Goal: Task Accomplishment & Management: Manage account settings

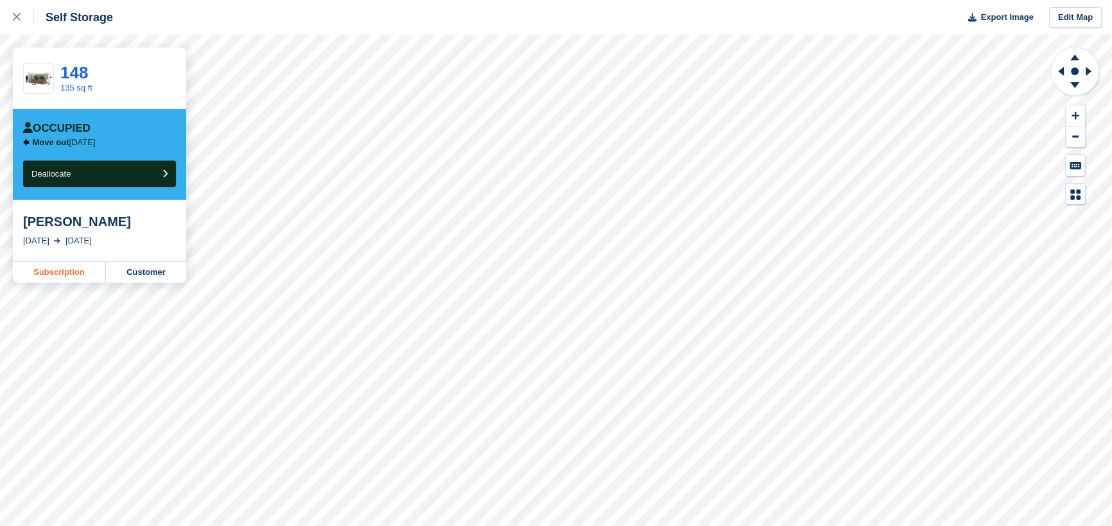
click at [69, 277] on link "Subscription" at bounding box center [59, 272] width 93 height 21
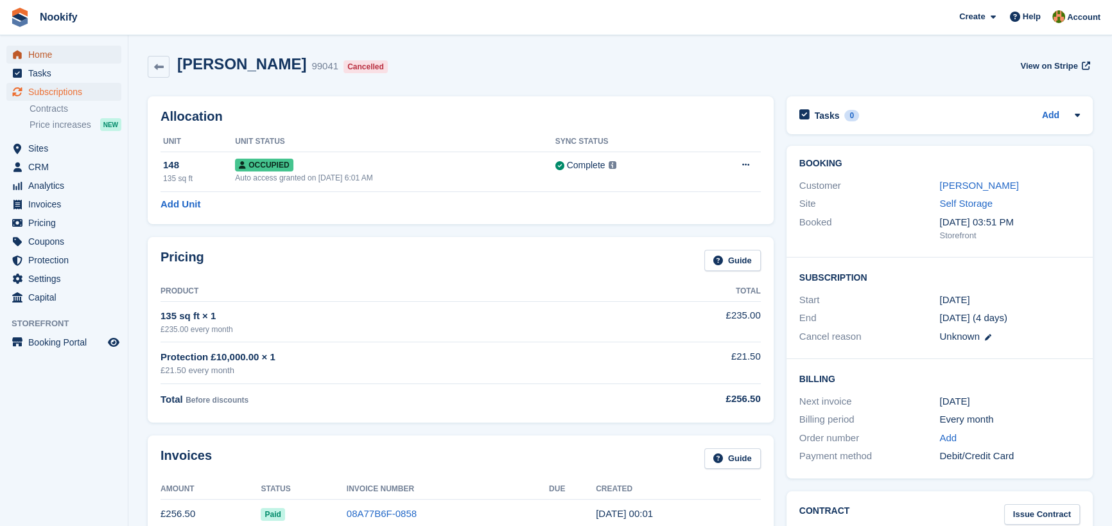
click at [41, 53] on span "Home" at bounding box center [66, 55] width 77 height 18
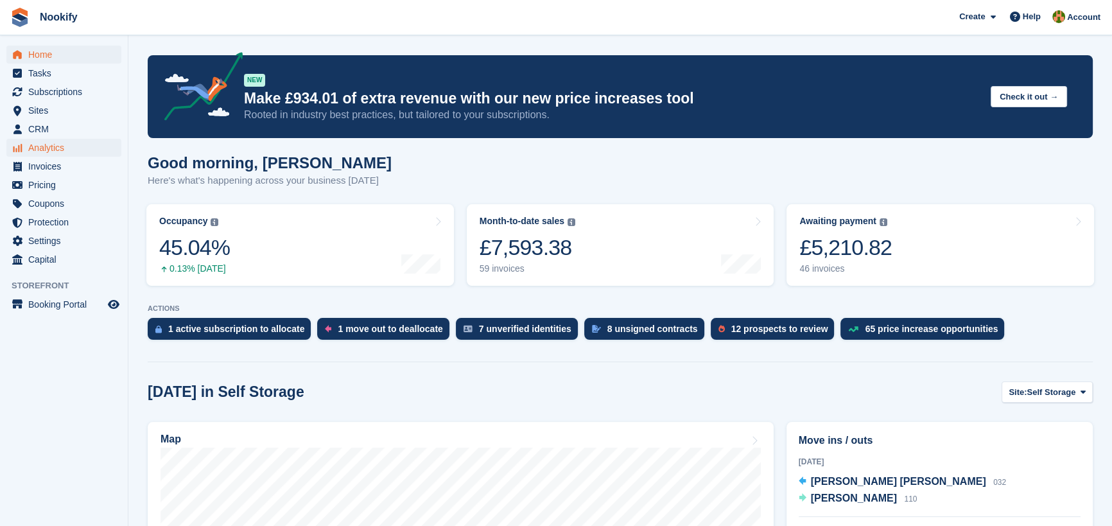
scroll to position [175, 0]
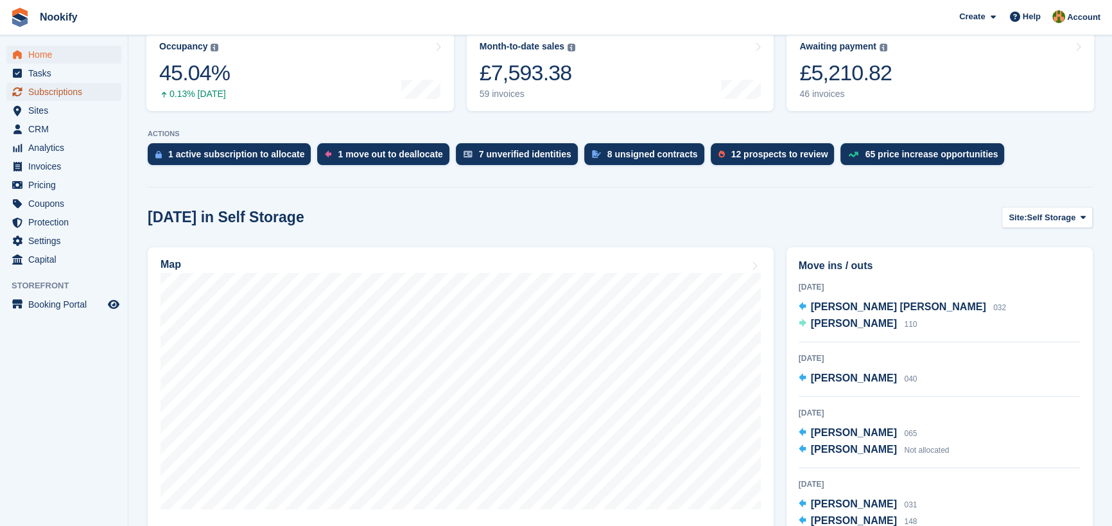
click at [64, 87] on span "Subscriptions" at bounding box center [66, 92] width 77 height 18
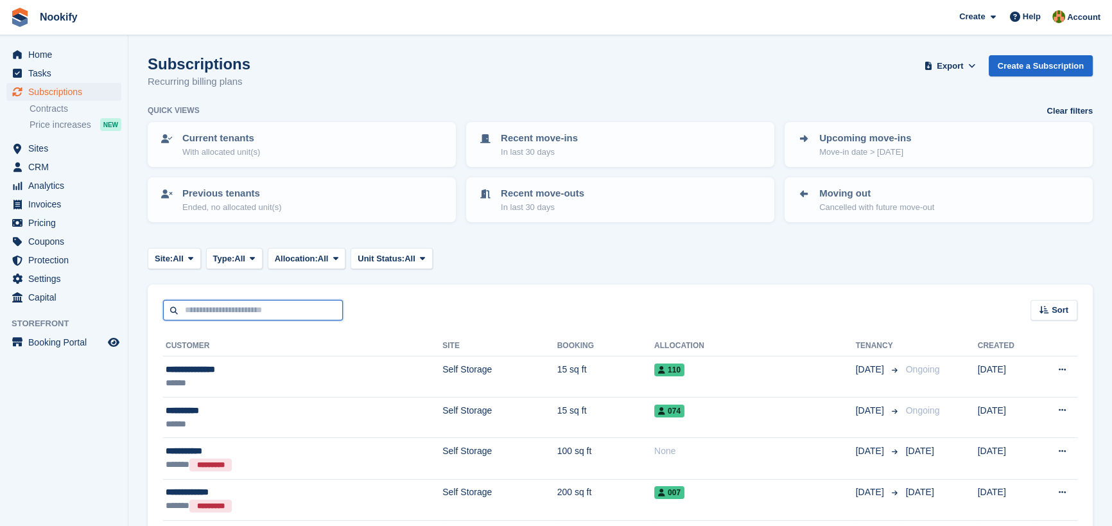
click at [217, 311] on input "text" at bounding box center [253, 310] width 180 height 21
type input "*****"
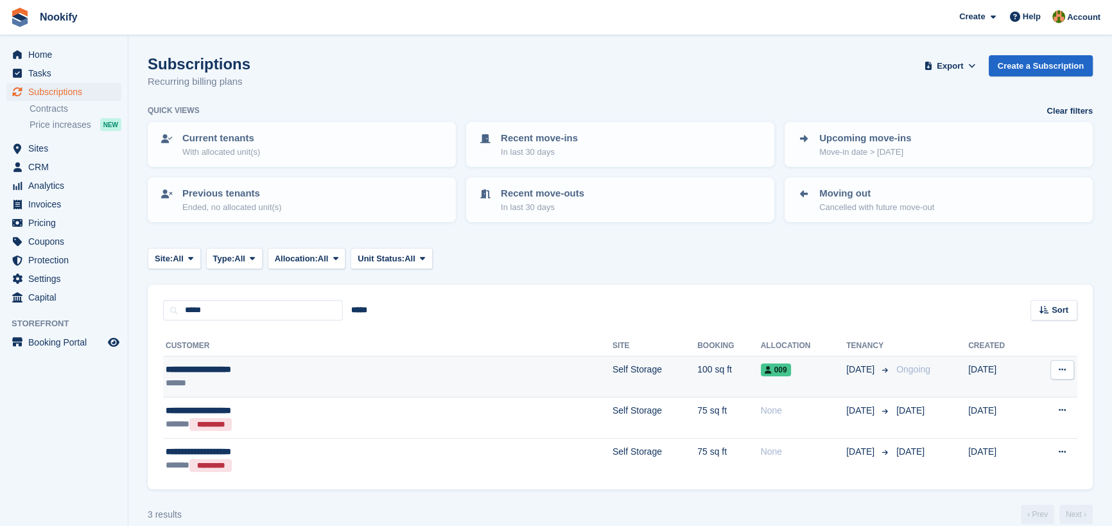
click at [218, 370] on div "**********" at bounding box center [295, 369] width 259 height 13
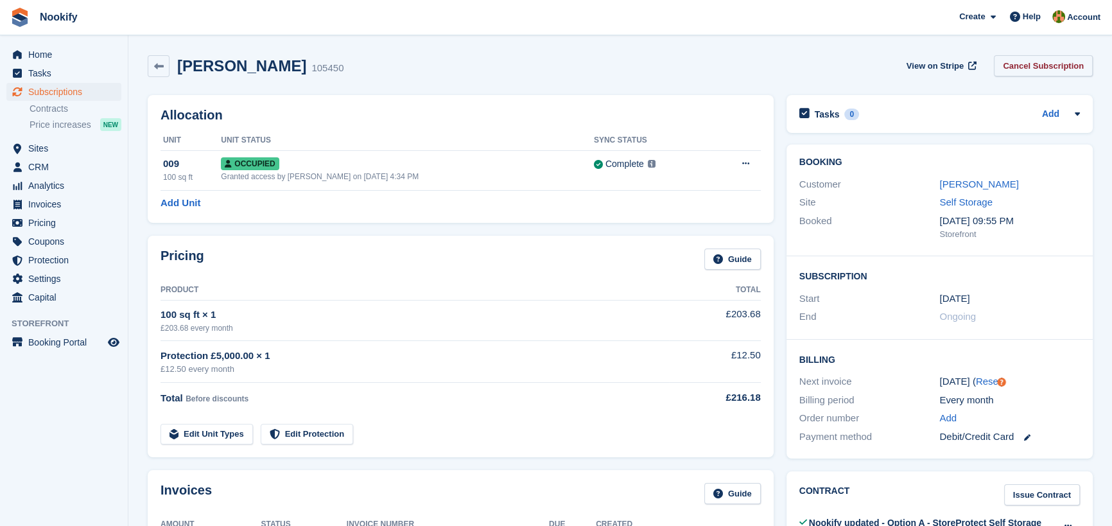
click at [1042, 64] on link "Cancel Subscription" at bounding box center [1043, 65] width 99 height 21
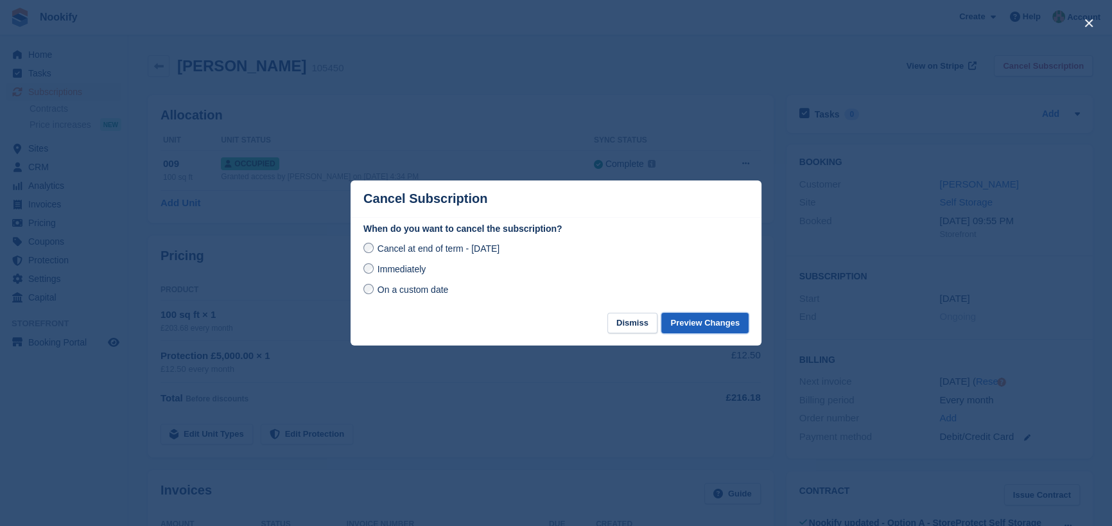
click at [714, 321] on button "Preview Changes" at bounding box center [704, 323] width 87 height 21
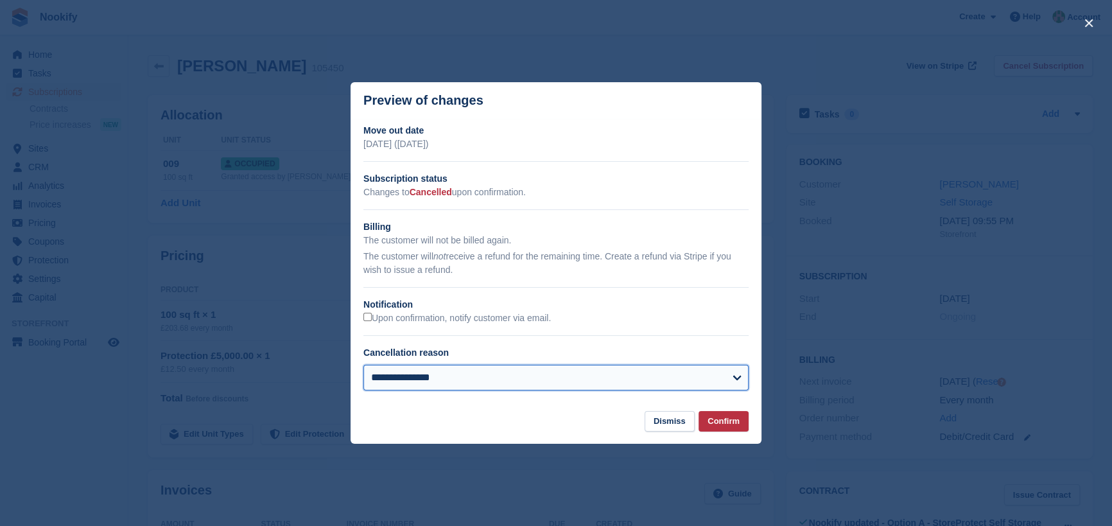
click at [435, 383] on select "**********" at bounding box center [555, 378] width 385 height 26
select select "**********"
click at [363, 365] on select "**********" at bounding box center [555, 378] width 385 height 26
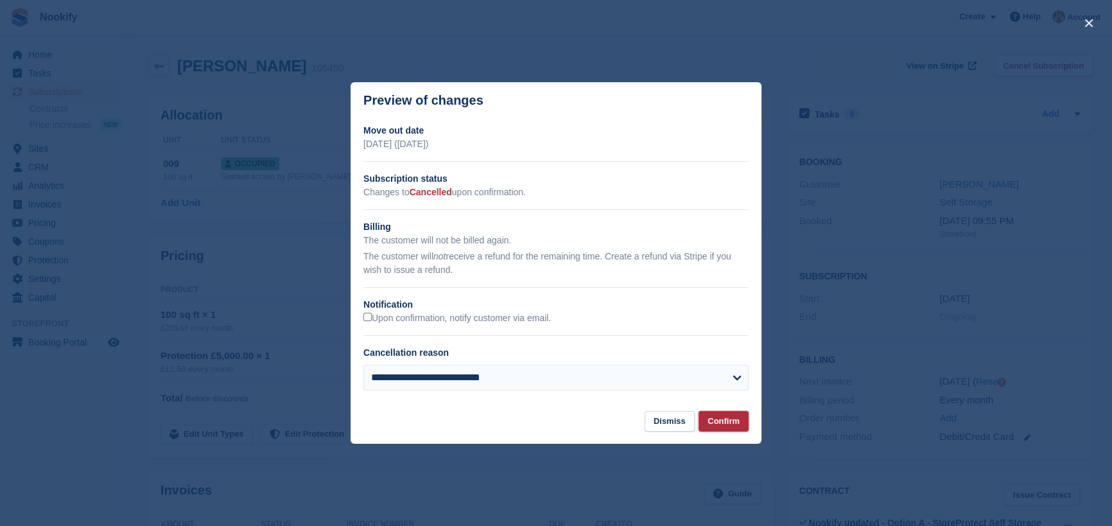
click at [719, 417] on button "Confirm" at bounding box center [723, 421] width 50 height 21
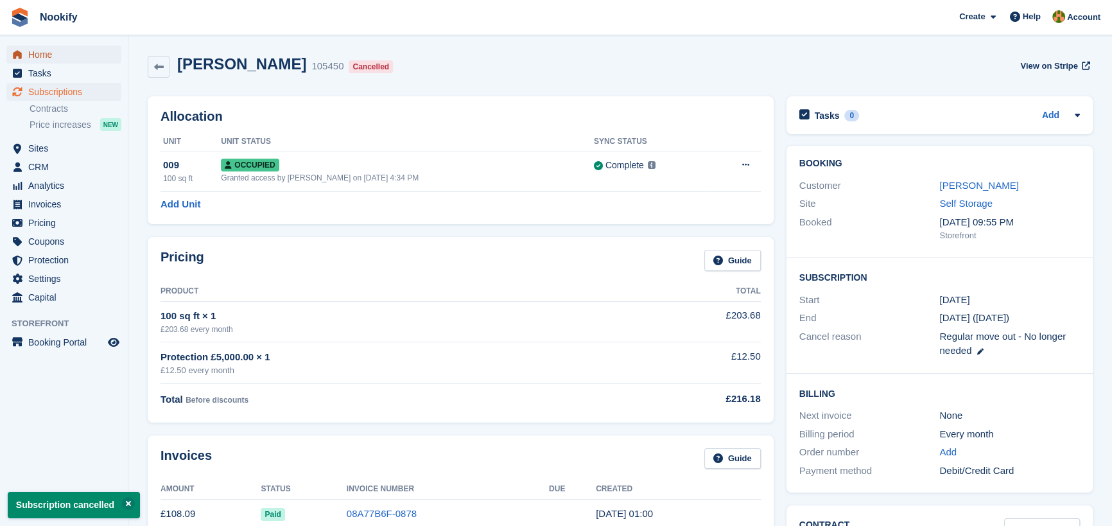
click at [39, 54] on span "Home" at bounding box center [66, 55] width 77 height 18
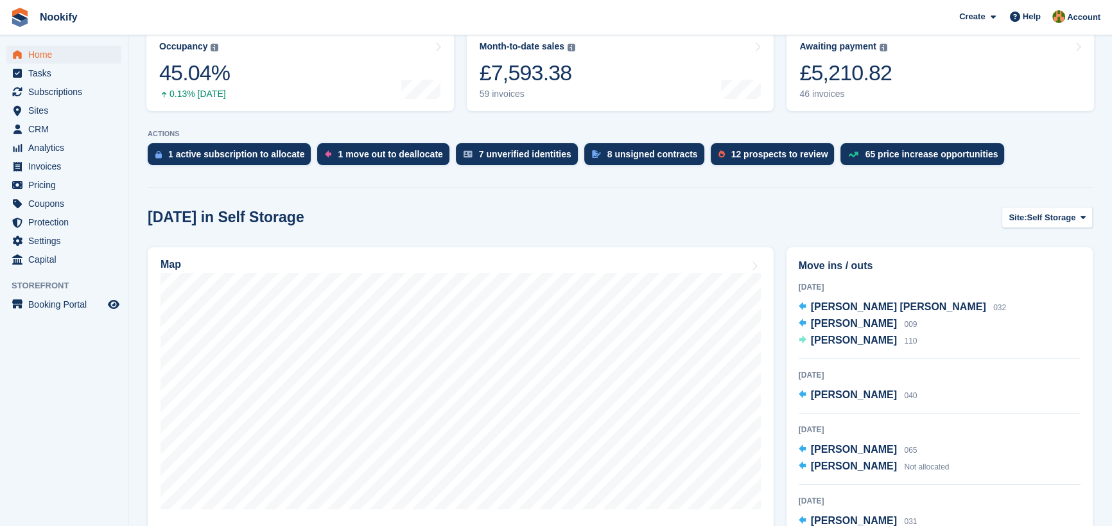
scroll to position [233, 0]
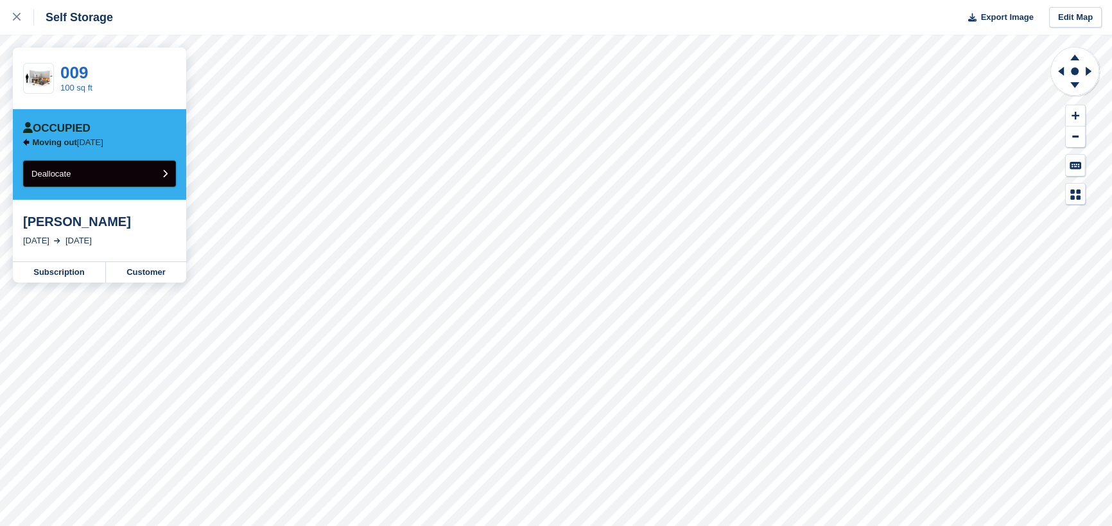
click at [105, 172] on button "Deallocate" at bounding box center [99, 173] width 153 height 26
click at [15, 15] on icon at bounding box center [17, 17] width 8 height 8
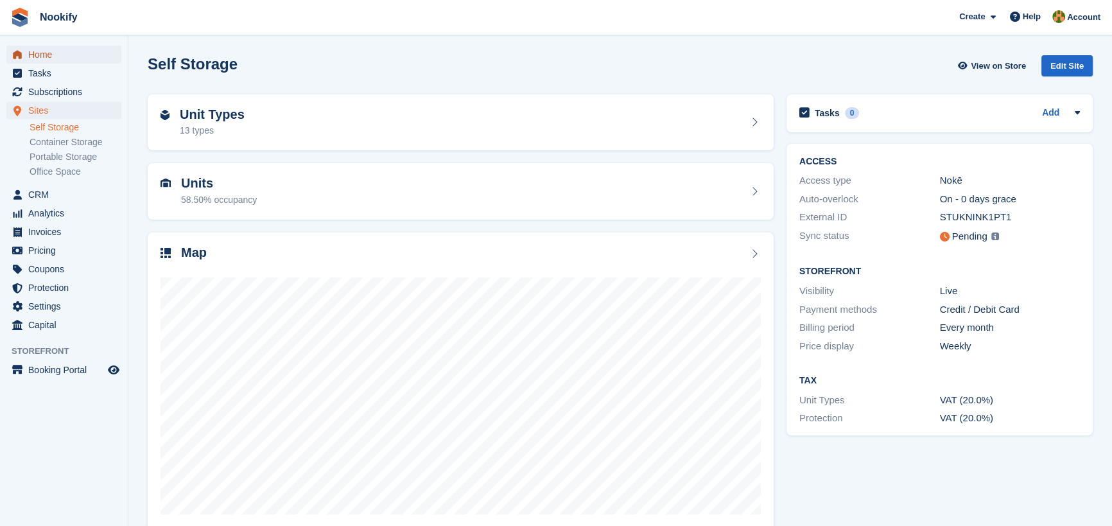
click at [34, 52] on span "Home" at bounding box center [66, 55] width 77 height 18
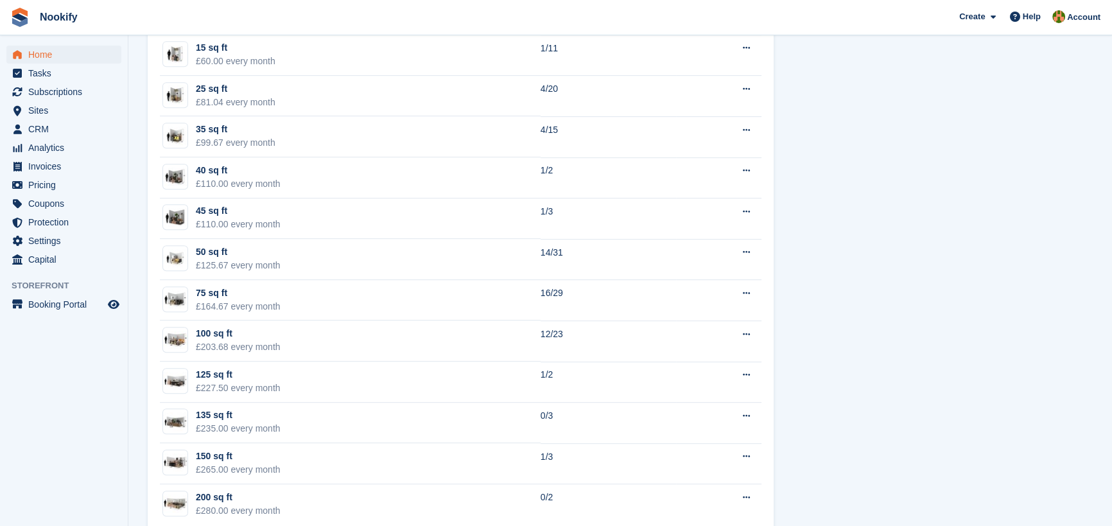
scroll to position [865, 0]
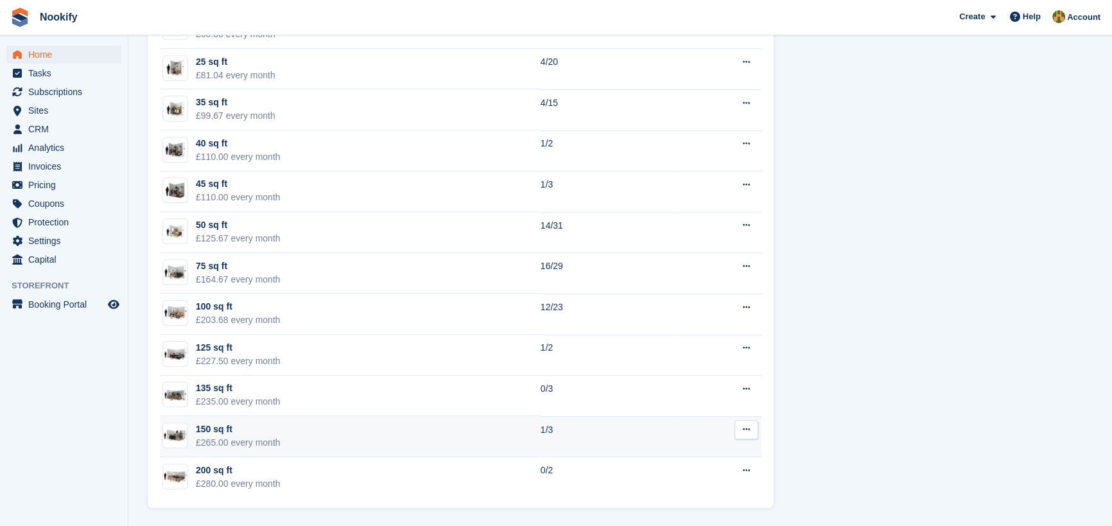
click at [202, 435] on div "150 sq ft" at bounding box center [238, 428] width 85 height 13
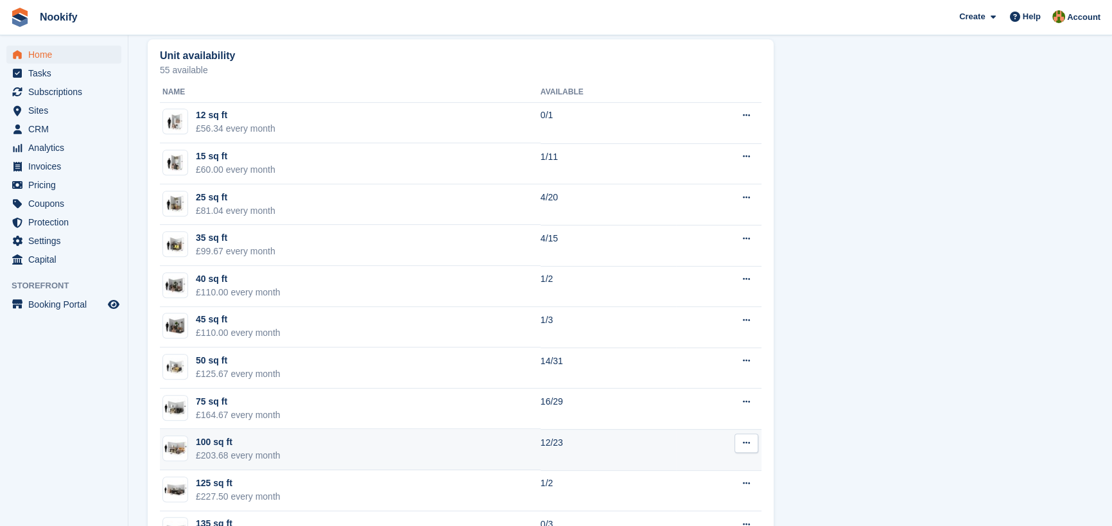
scroll to position [865, 0]
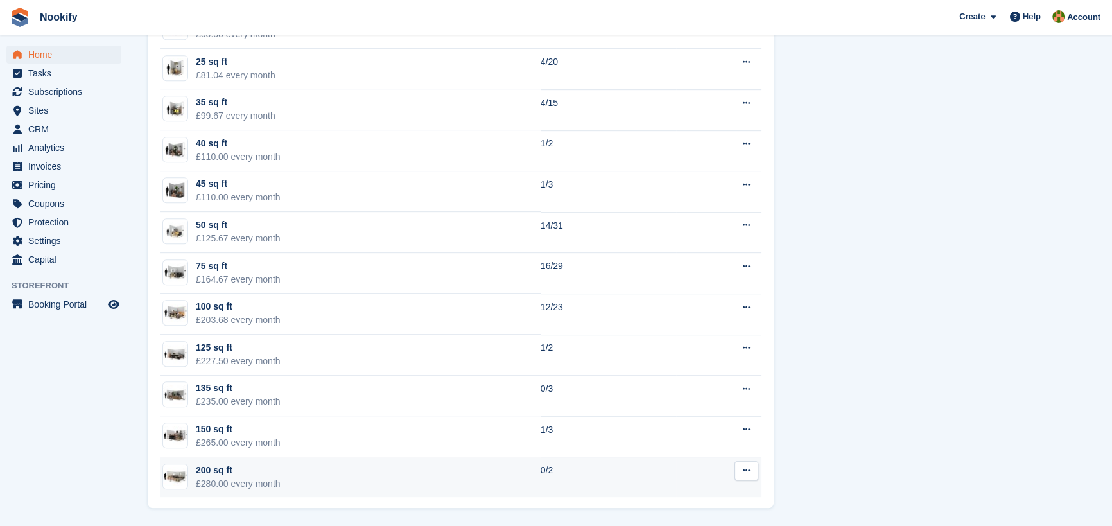
click at [746, 469] on icon at bounding box center [746, 470] width 7 height 8
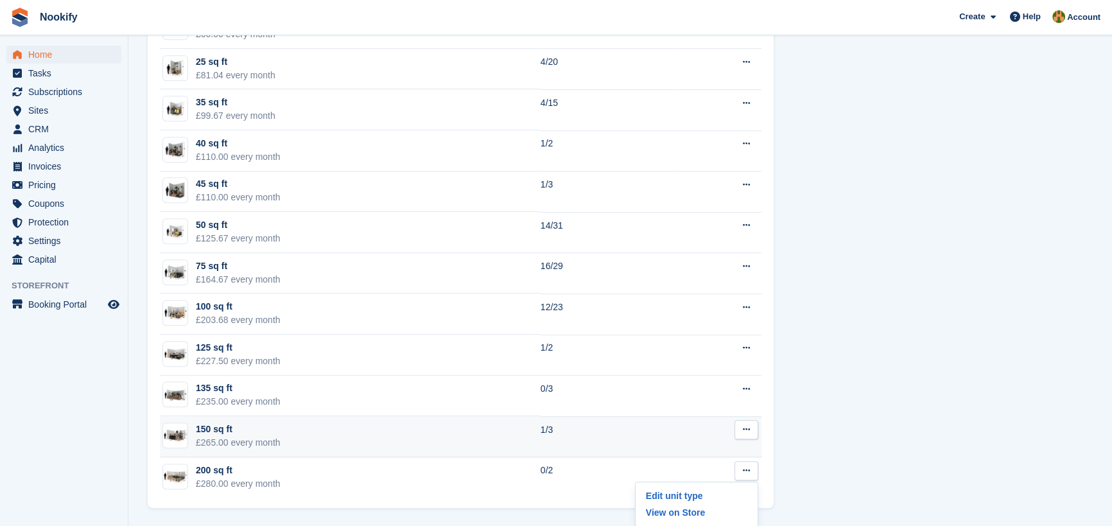
click at [747, 430] on icon at bounding box center [746, 429] width 7 height 8
click at [702, 458] on p "Edit unit type" at bounding box center [697, 454] width 112 height 17
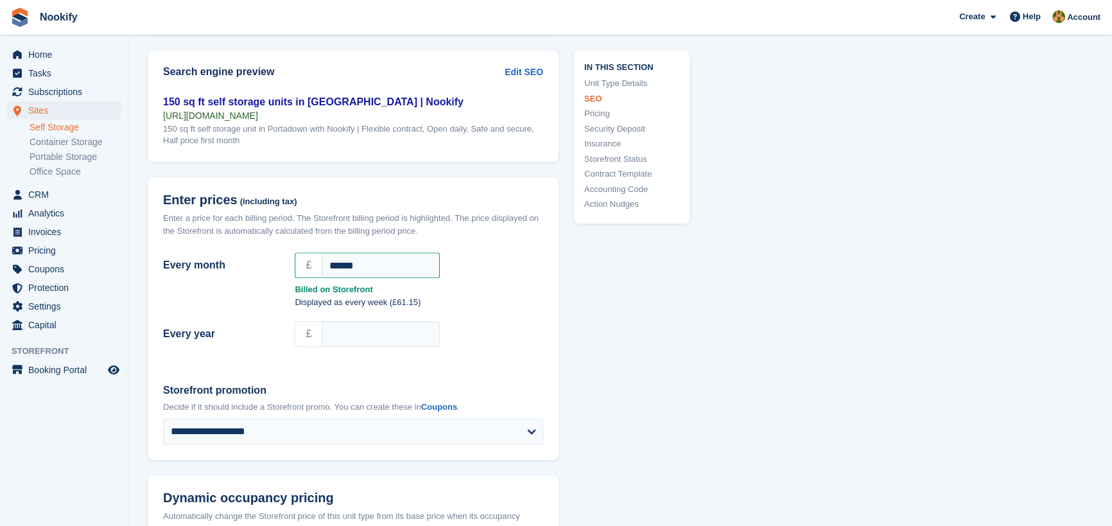
scroll to position [992, 0]
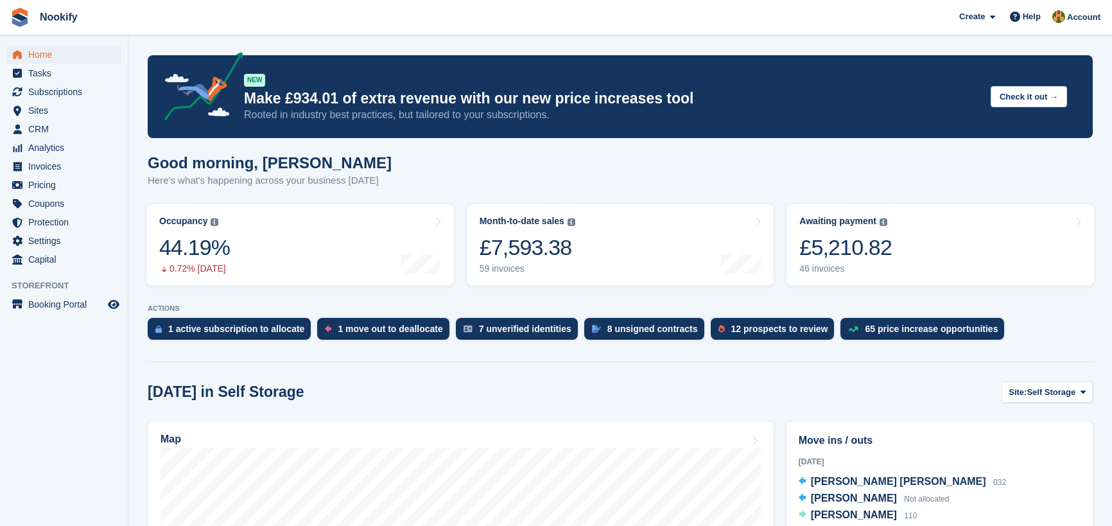
scroll to position [865, 0]
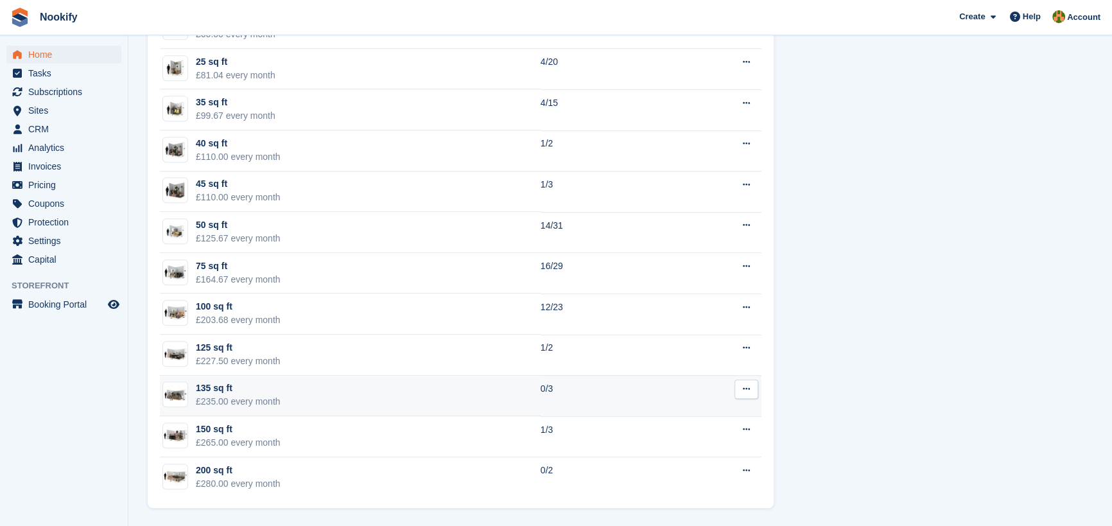
click at [743, 386] on icon at bounding box center [746, 388] width 7 height 8
click at [693, 412] on p "Edit unit type" at bounding box center [697, 414] width 112 height 17
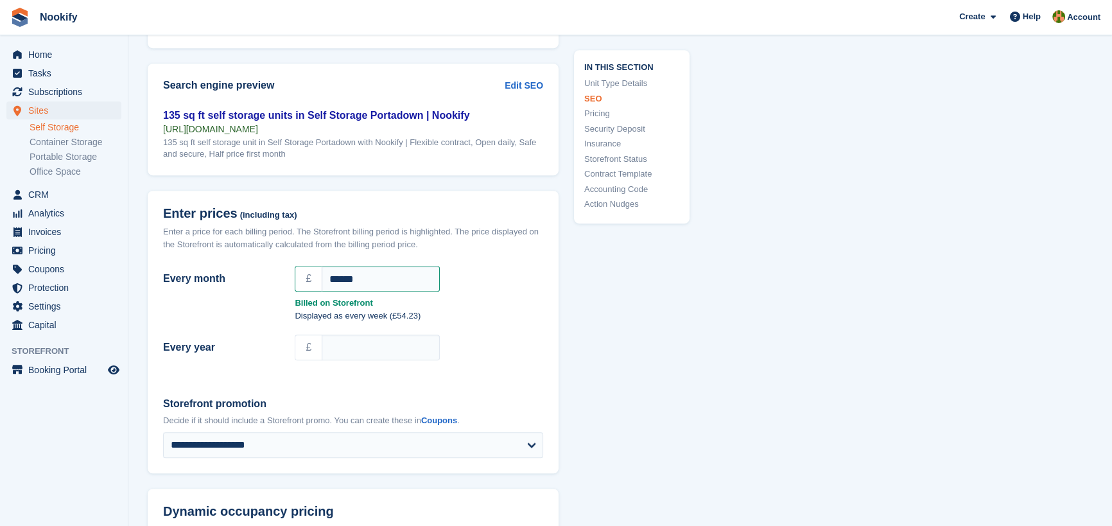
scroll to position [1108, 0]
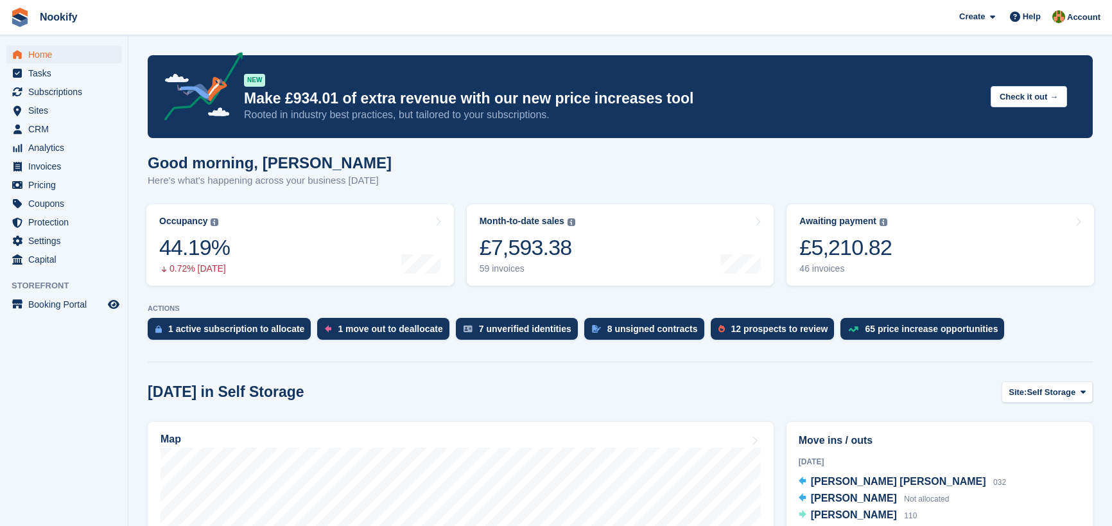
scroll to position [865, 0]
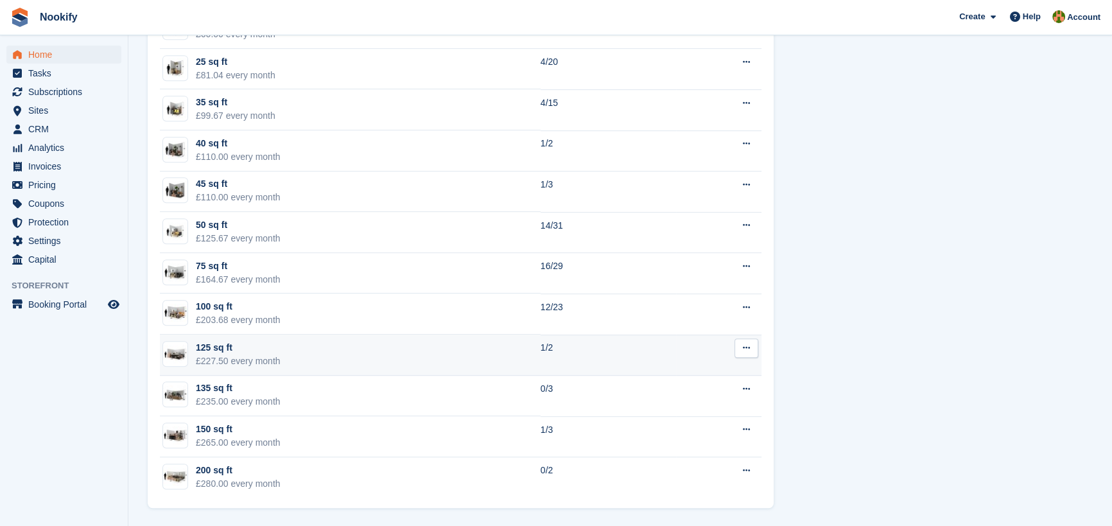
click at [746, 344] on icon at bounding box center [746, 347] width 7 height 8
click at [670, 376] on p "Edit unit type" at bounding box center [697, 373] width 112 height 17
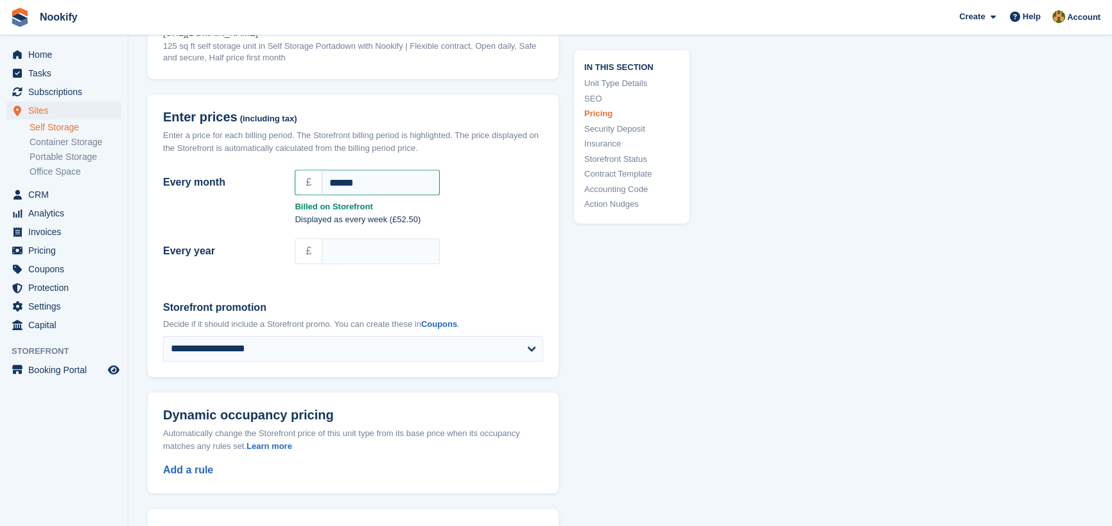
scroll to position [1108, 0]
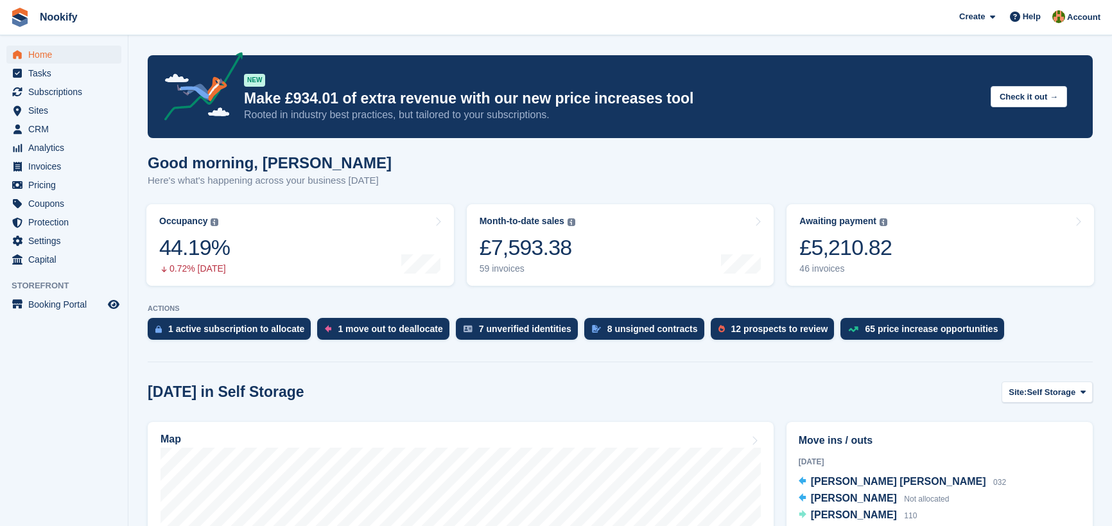
scroll to position [865, 0]
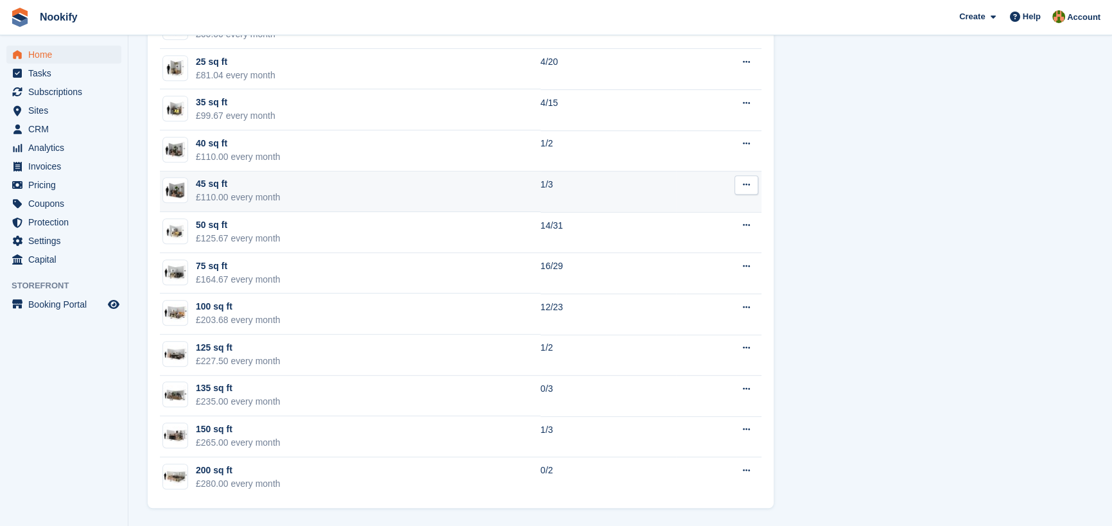
click at [747, 181] on icon at bounding box center [746, 184] width 7 height 8
click at [687, 212] on p "Edit unit type" at bounding box center [697, 210] width 112 height 17
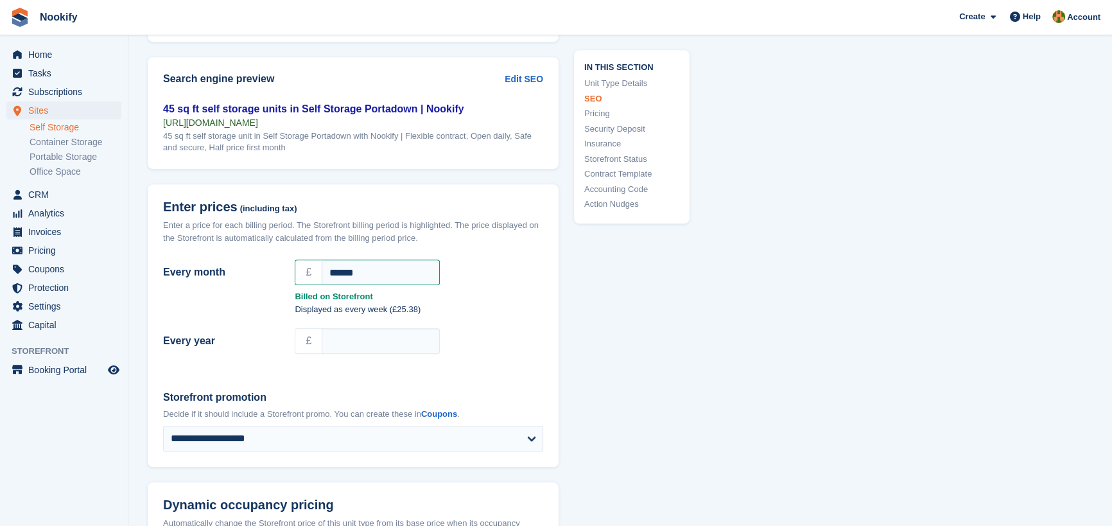
scroll to position [992, 0]
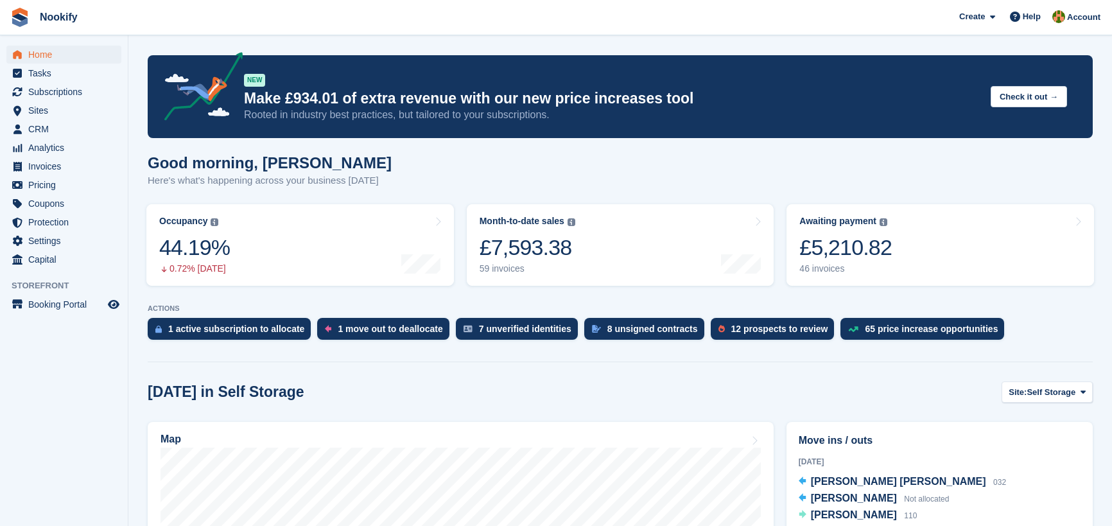
scroll to position [865, 0]
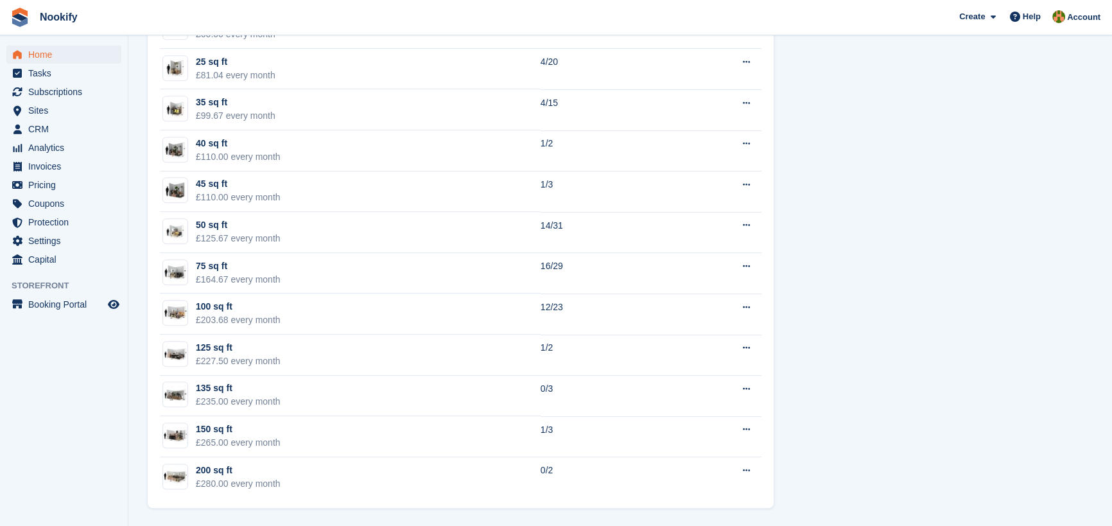
click at [750, 146] on button at bounding box center [746, 143] width 24 height 19
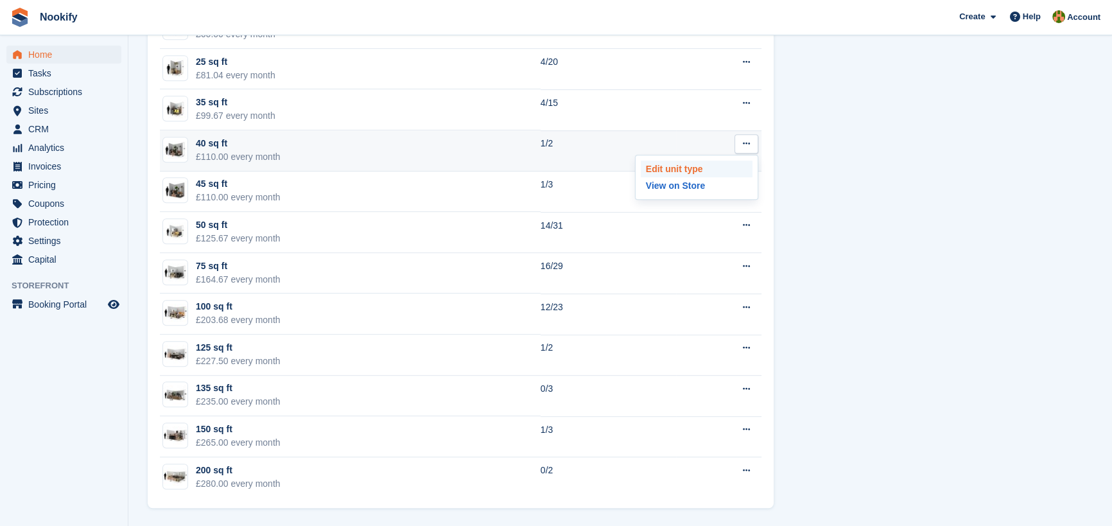
click at [684, 171] on p "Edit unit type" at bounding box center [697, 168] width 112 height 17
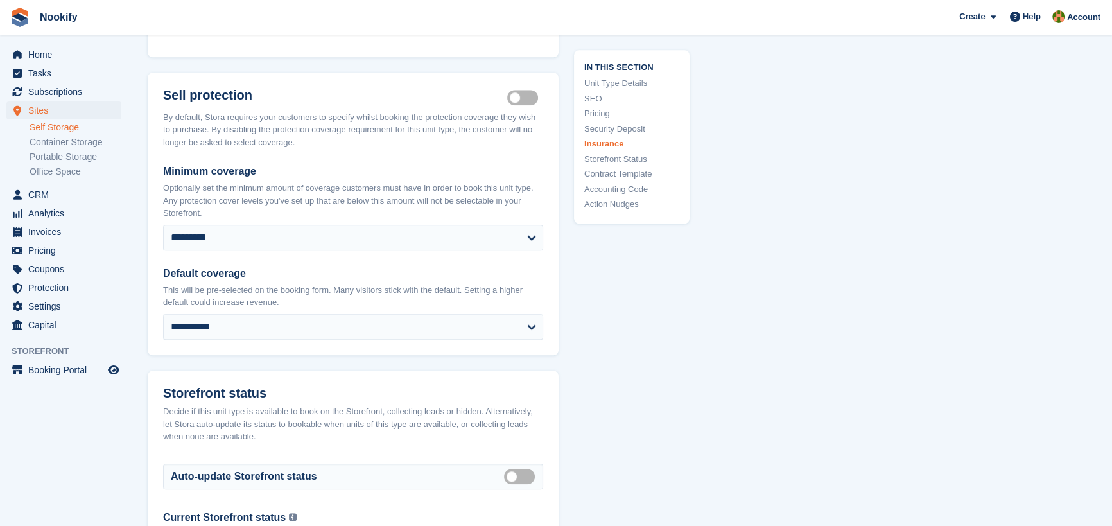
scroll to position [1692, 0]
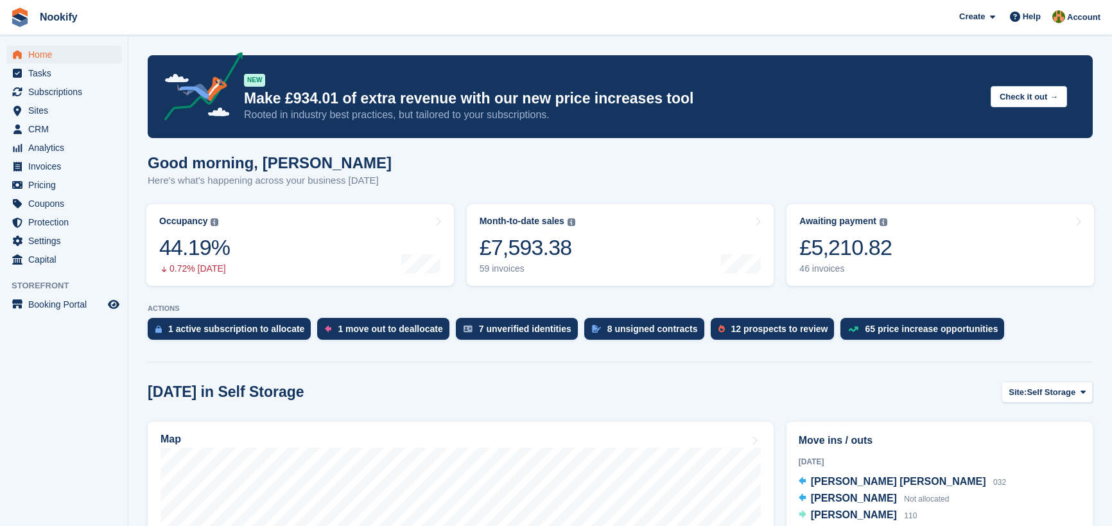
scroll to position [748, 0]
